Goal: Transaction & Acquisition: Book appointment/travel/reservation

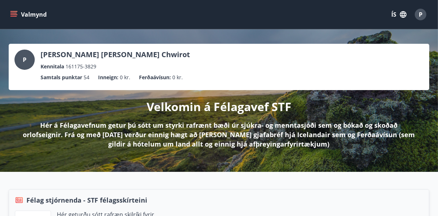
click at [14, 14] on icon "menu" at bounding box center [14, 14] width 8 height 1
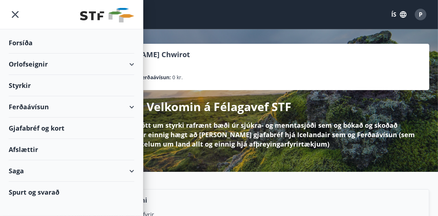
click at [132, 64] on div "Orlofseignir" at bounding box center [72, 64] width 126 height 21
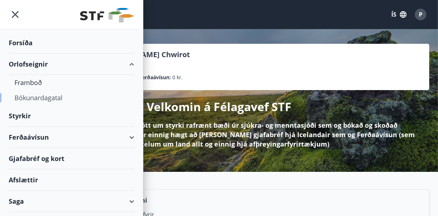
click at [58, 95] on div "Bókunardagatal" at bounding box center [71, 97] width 114 height 15
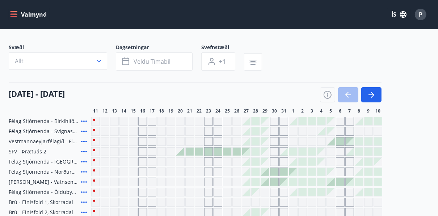
scroll to position [46, 0]
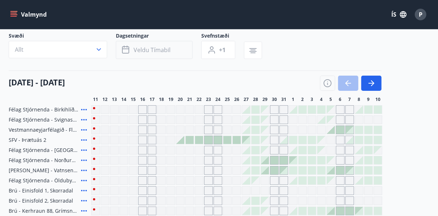
click at [135, 54] on button "Veldu tímabil" at bounding box center [154, 50] width 77 height 18
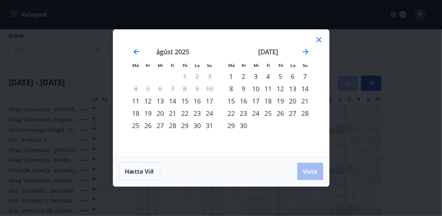
click at [185, 126] on div "29" at bounding box center [185, 125] width 12 height 12
click at [266, 76] on div "4" at bounding box center [268, 76] width 12 height 12
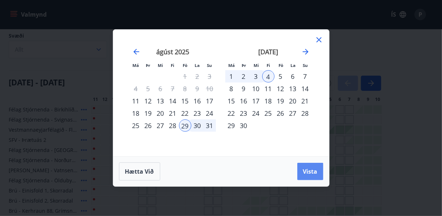
click at [311, 169] on span "Vista" at bounding box center [310, 172] width 14 height 8
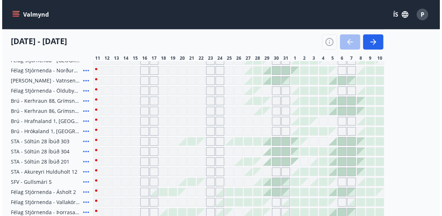
scroll to position [127, 0]
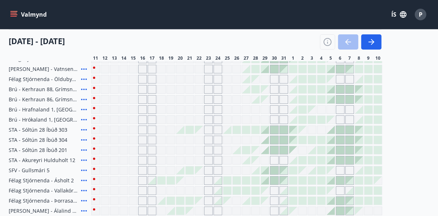
click at [264, 69] on div at bounding box center [265, 69] width 8 height 8
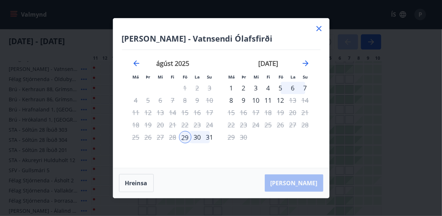
click at [232, 87] on div "1" at bounding box center [231, 88] width 12 height 12
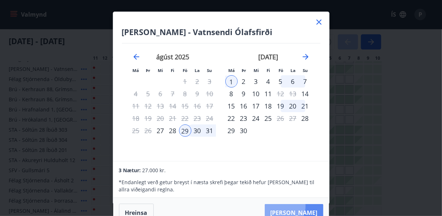
click at [302, 206] on button "[PERSON_NAME]" at bounding box center [294, 212] width 59 height 17
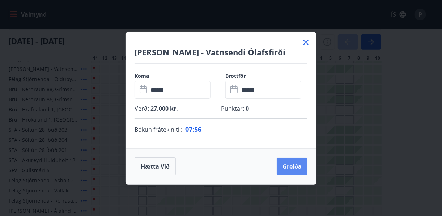
click at [287, 166] on button "Greiða" at bounding box center [292, 166] width 31 height 17
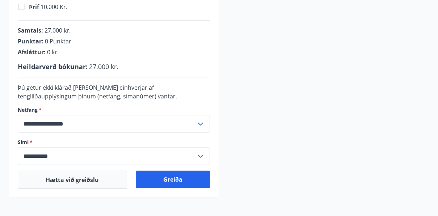
scroll to position [226, 0]
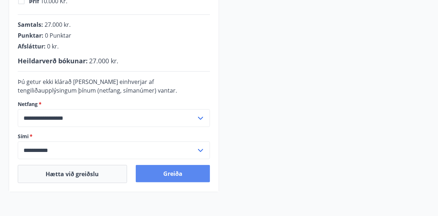
click at [193, 170] on button "Greiða" at bounding box center [173, 173] width 75 height 17
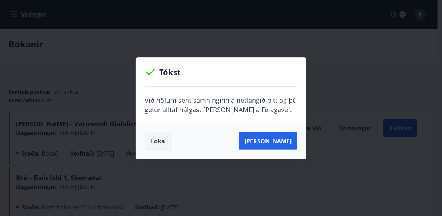
click at [165, 139] on button "Loka" at bounding box center [158, 141] width 26 height 18
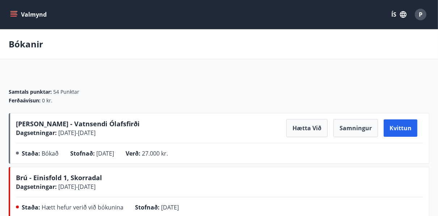
click at [14, 12] on icon "menu" at bounding box center [13, 14] width 7 height 7
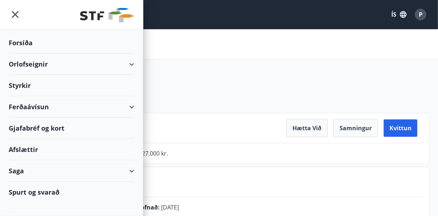
click at [172, 79] on div "Samtals punktar : 54 Punktar Ferðaávísun : 0 kr." at bounding box center [219, 93] width 420 height 39
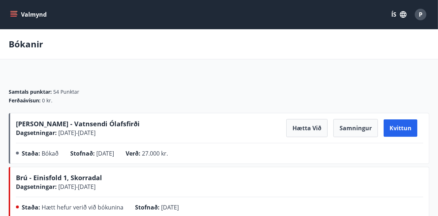
click at [16, 14] on icon "menu" at bounding box center [13, 14] width 7 height 7
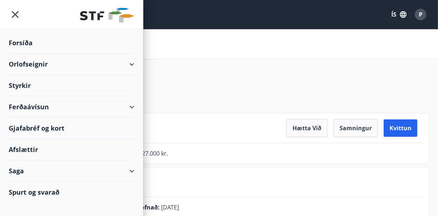
click at [38, 59] on div "Orlofseignir" at bounding box center [72, 64] width 126 height 21
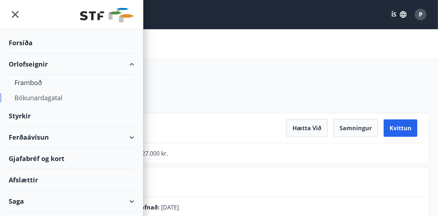
click at [28, 101] on div "Bókunardagatal" at bounding box center [71, 97] width 114 height 15
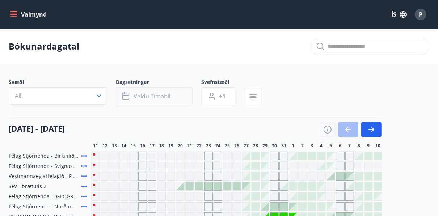
click at [128, 93] on icon "button" at bounding box center [125, 96] width 7 height 7
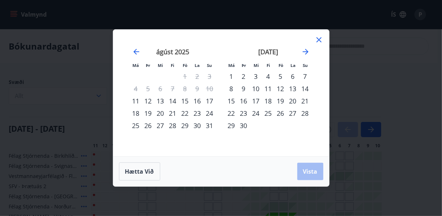
click at [229, 76] on div "1" at bounding box center [231, 76] width 12 height 12
click at [268, 76] on div "4" at bounding box center [268, 76] width 12 height 12
click at [310, 168] on span "Vista" at bounding box center [310, 172] width 14 height 8
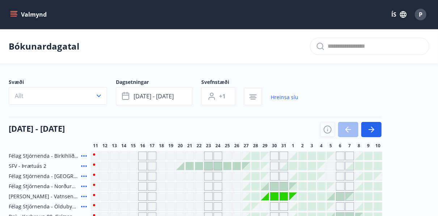
click at [14, 13] on icon "menu" at bounding box center [13, 13] width 7 height 1
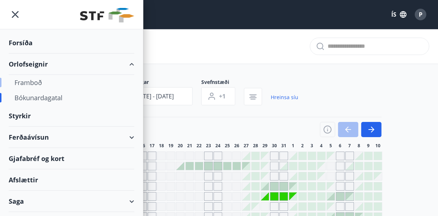
click at [34, 84] on div "Framboð" at bounding box center [71, 82] width 114 height 15
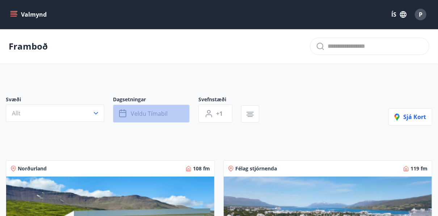
click at [132, 111] on span "Veldu tímabil" at bounding box center [149, 114] width 37 height 8
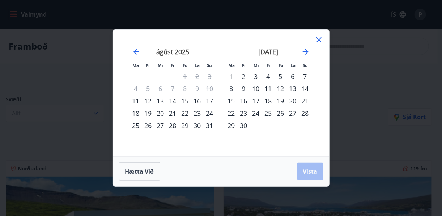
click at [231, 75] on div "1" at bounding box center [231, 76] width 12 height 12
click at [269, 73] on div "4" at bounding box center [268, 76] width 12 height 12
click at [305, 170] on span "Vista" at bounding box center [310, 172] width 14 height 8
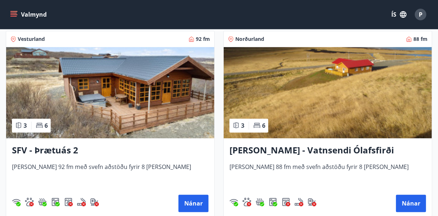
scroll to position [1318, 0]
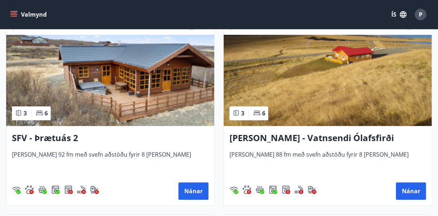
click at [108, 78] on img at bounding box center [110, 80] width 208 height 91
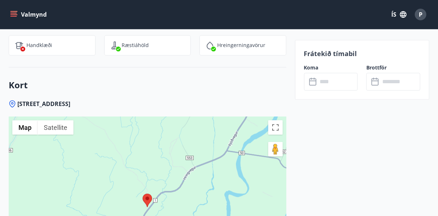
scroll to position [1040, 0]
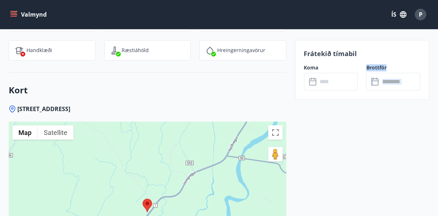
drag, startPoint x: 357, startPoint y: 147, endPoint x: 352, endPoint y: 146, distance: 5.5
drag, startPoint x: 352, startPoint y: 146, endPoint x: 337, endPoint y: 79, distance: 68.2
click at [337, 79] on input "text" at bounding box center [338, 82] width 40 height 18
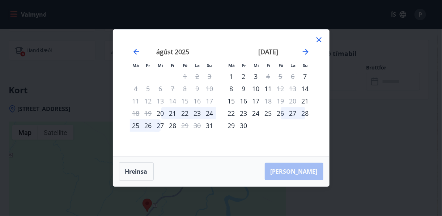
click at [233, 75] on div "1" at bounding box center [231, 76] width 12 height 12
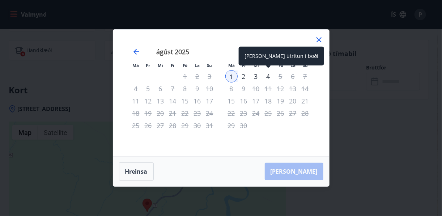
click at [267, 76] on div "4" at bounding box center [268, 76] width 12 height 12
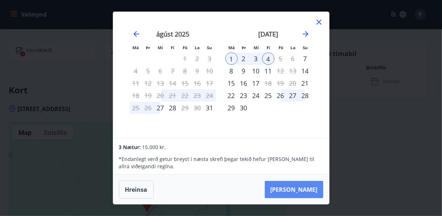
click at [310, 187] on button "[PERSON_NAME]" at bounding box center [294, 189] width 59 height 17
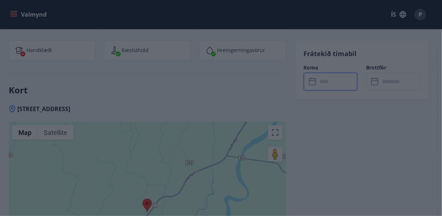
type input "******"
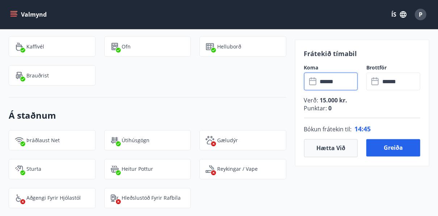
scroll to position [764, 0]
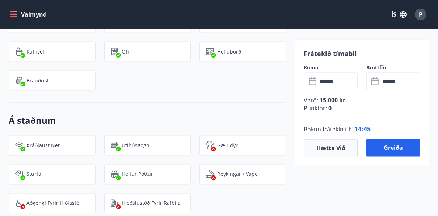
click at [429, 121] on div "+12 Myndir Upplýsingar Húsið er 92m2 að stærð með þrjú rúmgóð herbergi. Í einu …" at bounding box center [219, 30] width 438 height 1154
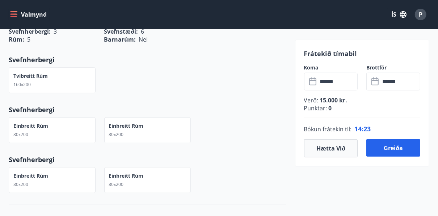
scroll to position [402, 0]
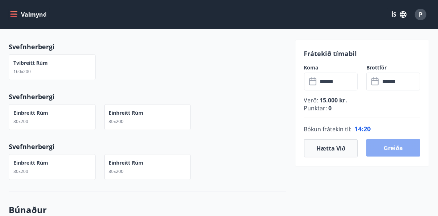
click at [386, 149] on button "Greiða" at bounding box center [393, 147] width 54 height 17
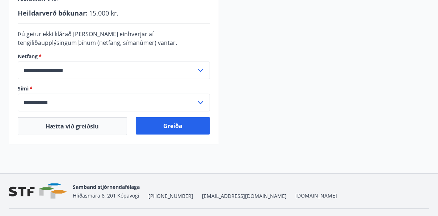
scroll to position [247, 0]
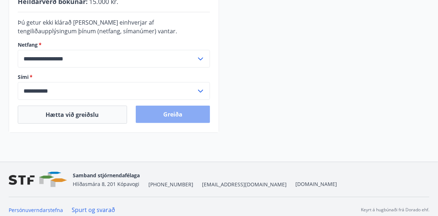
click at [188, 111] on button "Greiða" at bounding box center [173, 114] width 75 height 17
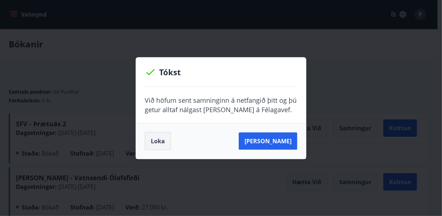
click at [164, 141] on button "Loka" at bounding box center [158, 141] width 26 height 18
click at [158, 139] on button "Loka" at bounding box center [158, 141] width 26 height 18
click at [277, 148] on button "[PERSON_NAME]" at bounding box center [268, 140] width 59 height 17
click at [153, 144] on button "Loka" at bounding box center [158, 141] width 26 height 18
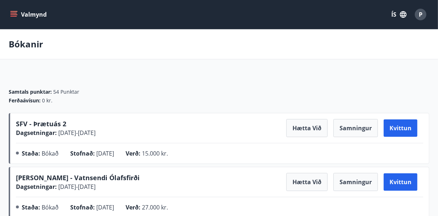
click at [12, 8] on button "Valmynd" at bounding box center [29, 14] width 41 height 13
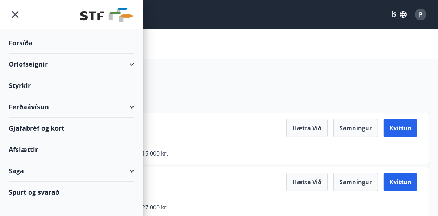
click at [41, 64] on div "Orlofseignir" at bounding box center [72, 64] width 126 height 21
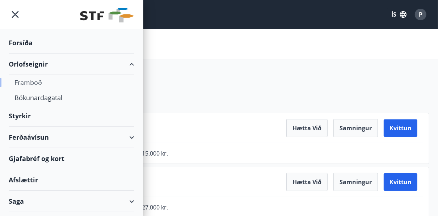
click at [31, 83] on div "Framboð" at bounding box center [71, 82] width 114 height 15
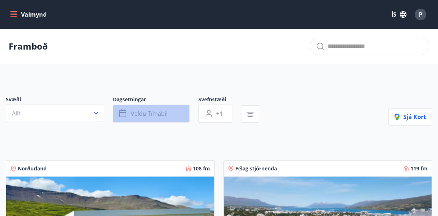
click at [175, 118] on button "Veldu tímabil" at bounding box center [151, 114] width 77 height 18
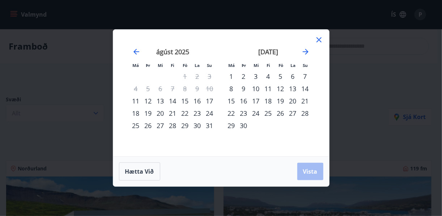
click at [281, 89] on div "12" at bounding box center [281, 88] width 12 height 12
click at [306, 88] on div "14" at bounding box center [305, 88] width 12 height 12
click at [310, 171] on span "Vista" at bounding box center [310, 172] width 14 height 8
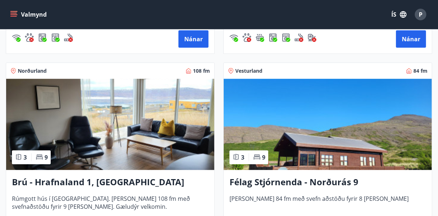
scroll to position [296, 0]
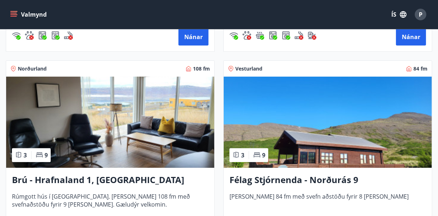
click at [344, 171] on div "Félag Stjórnenda - Norðurás 9 [PERSON_NAME] 84 fm með svefn aðstöðu fyrir 8 [PE…" at bounding box center [328, 208] width 208 height 80
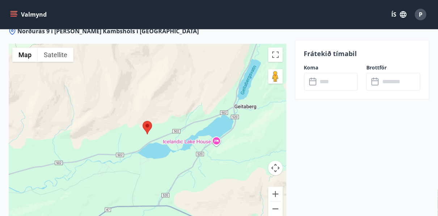
scroll to position [1201, 0]
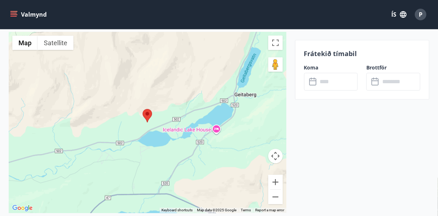
click at [240, 175] on div at bounding box center [147, 122] width 277 height 181
click at [277, 195] on button "Zoom out" at bounding box center [275, 197] width 14 height 14
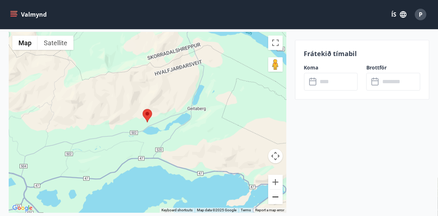
click at [277, 195] on button "Zoom out" at bounding box center [275, 197] width 14 height 14
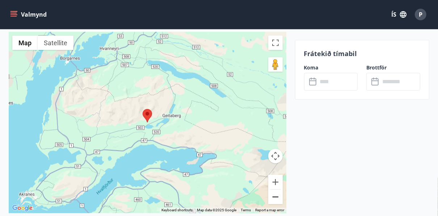
click at [277, 195] on button "Zoom out" at bounding box center [275, 197] width 14 height 14
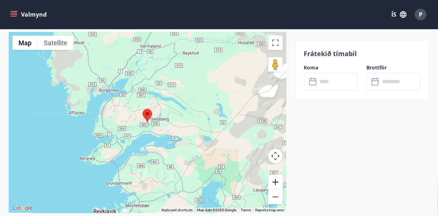
click at [276, 183] on button "Zoom in" at bounding box center [275, 182] width 14 height 14
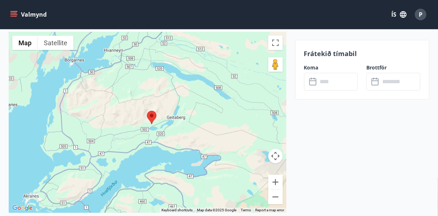
drag, startPoint x: 201, startPoint y: 176, endPoint x: 208, endPoint y: 176, distance: 6.9
click at [208, 176] on div at bounding box center [147, 122] width 277 height 181
click at [275, 179] on button "Zoom in" at bounding box center [275, 182] width 14 height 14
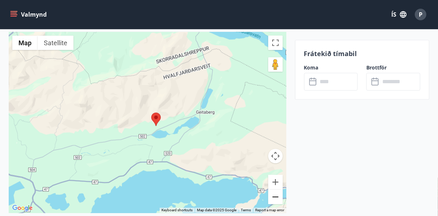
click at [276, 198] on button "Zoom out" at bounding box center [275, 197] width 14 height 14
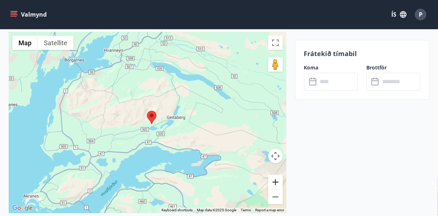
click at [274, 185] on button "Zoom in" at bounding box center [275, 182] width 14 height 14
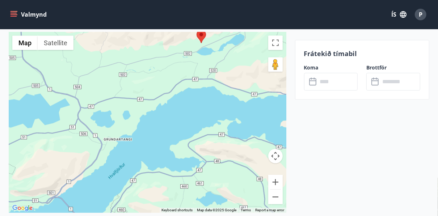
drag, startPoint x: 200, startPoint y: 149, endPoint x: 246, endPoint y: 65, distance: 96.2
click at [246, 65] on div at bounding box center [147, 122] width 277 height 181
click at [277, 198] on button "Zoom out" at bounding box center [275, 197] width 14 height 14
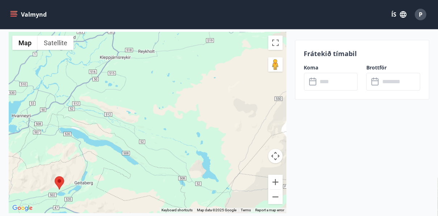
drag, startPoint x: 186, startPoint y: 120, endPoint x: 71, endPoint y: 228, distance: 157.7
click at [277, 195] on button "Zoom out" at bounding box center [275, 197] width 14 height 14
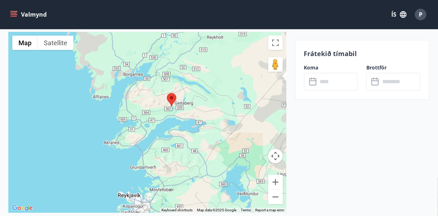
drag, startPoint x: 133, startPoint y: 169, endPoint x: 202, endPoint y: 118, distance: 85.2
click at [202, 118] on div at bounding box center [147, 122] width 277 height 181
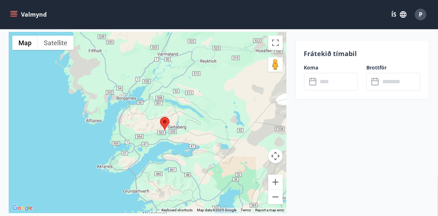
drag, startPoint x: 227, startPoint y: 160, endPoint x: 220, endPoint y: 185, distance: 25.6
click at [220, 185] on div at bounding box center [147, 122] width 277 height 181
click at [275, 181] on button "Zoom in" at bounding box center [275, 182] width 14 height 14
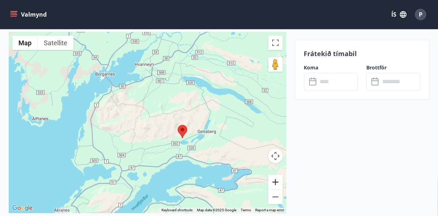
click at [275, 181] on button "Zoom in" at bounding box center [275, 182] width 14 height 14
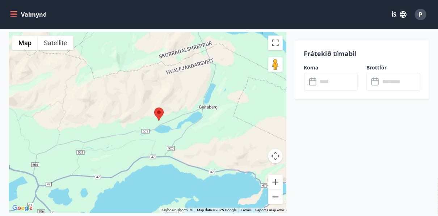
drag, startPoint x: 252, startPoint y: 182, endPoint x: 193, endPoint y: 148, distance: 68.6
click at [193, 148] on div at bounding box center [147, 122] width 277 height 181
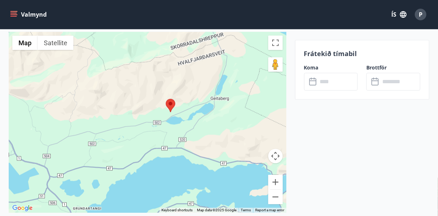
drag, startPoint x: 171, startPoint y: 175, endPoint x: 183, endPoint y: 165, distance: 15.1
click at [183, 165] on div at bounding box center [147, 122] width 277 height 181
click at [276, 198] on button "Zoom out" at bounding box center [275, 197] width 14 height 14
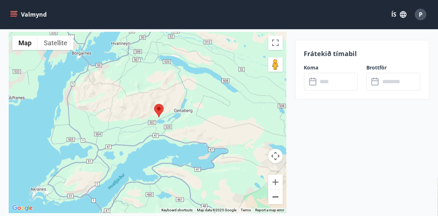
click at [276, 198] on button "Zoom out" at bounding box center [275, 197] width 14 height 14
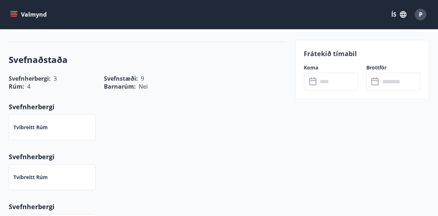
scroll to position [323, 0]
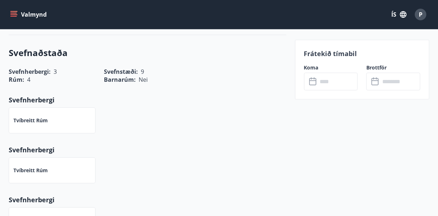
click at [327, 82] on input "text" at bounding box center [338, 82] width 40 height 18
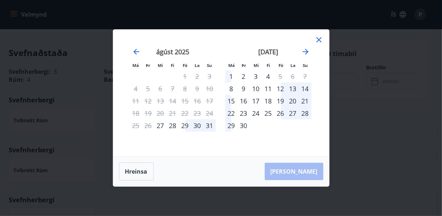
click at [280, 87] on div "12" at bounding box center [281, 88] width 12 height 12
click at [302, 88] on div "14" at bounding box center [305, 88] width 12 height 12
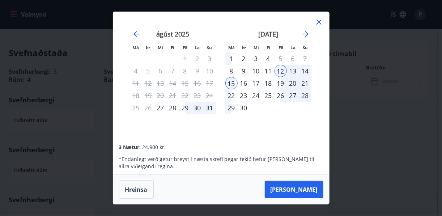
click at [321, 20] on icon at bounding box center [319, 22] width 5 height 5
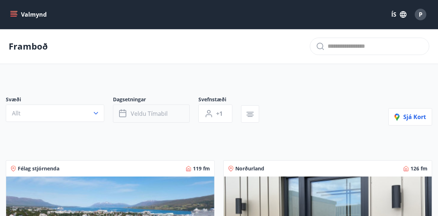
click at [164, 113] on span "Veldu tímabil" at bounding box center [149, 114] width 37 height 8
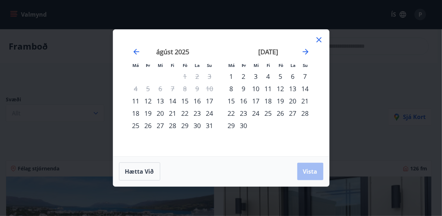
click at [280, 89] on div "12" at bounding box center [281, 88] width 12 height 12
click at [305, 87] on div "14" at bounding box center [305, 88] width 12 height 12
click at [265, 89] on div "11" at bounding box center [268, 88] width 12 height 12
click at [294, 89] on div "13" at bounding box center [293, 88] width 12 height 12
click at [313, 174] on span "Vista" at bounding box center [310, 172] width 14 height 8
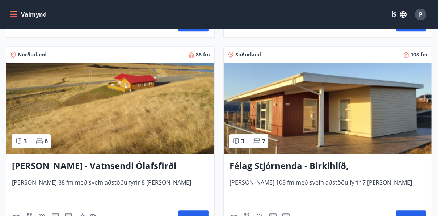
scroll to position [1279, 0]
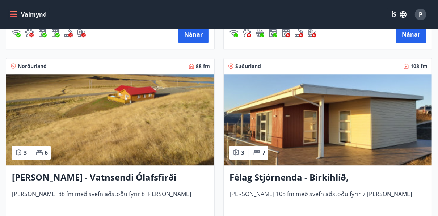
click at [373, 135] on img at bounding box center [328, 119] width 208 height 91
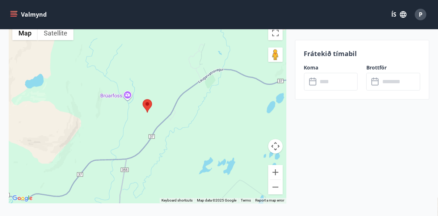
scroll to position [1275, 0]
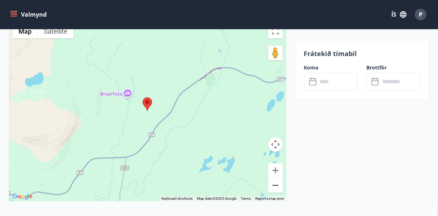
click at [271, 178] on button "Zoom out" at bounding box center [275, 185] width 14 height 14
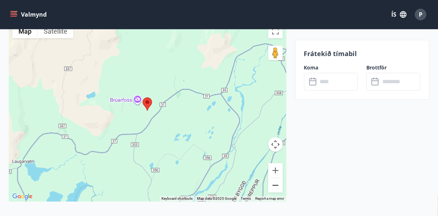
click at [271, 178] on button "Zoom out" at bounding box center [275, 185] width 14 height 14
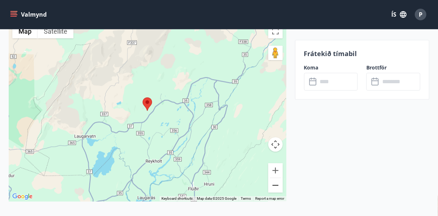
click at [271, 178] on button "Zoom out" at bounding box center [275, 185] width 14 height 14
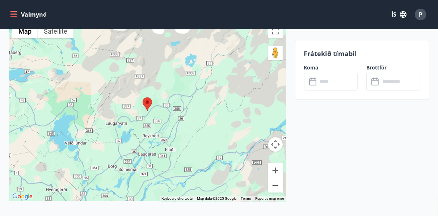
click at [271, 178] on button "Zoom out" at bounding box center [275, 185] width 14 height 14
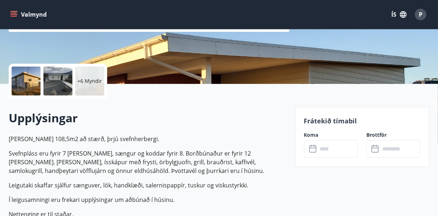
scroll to position [0, 0]
